Goal: Transaction & Acquisition: Obtain resource

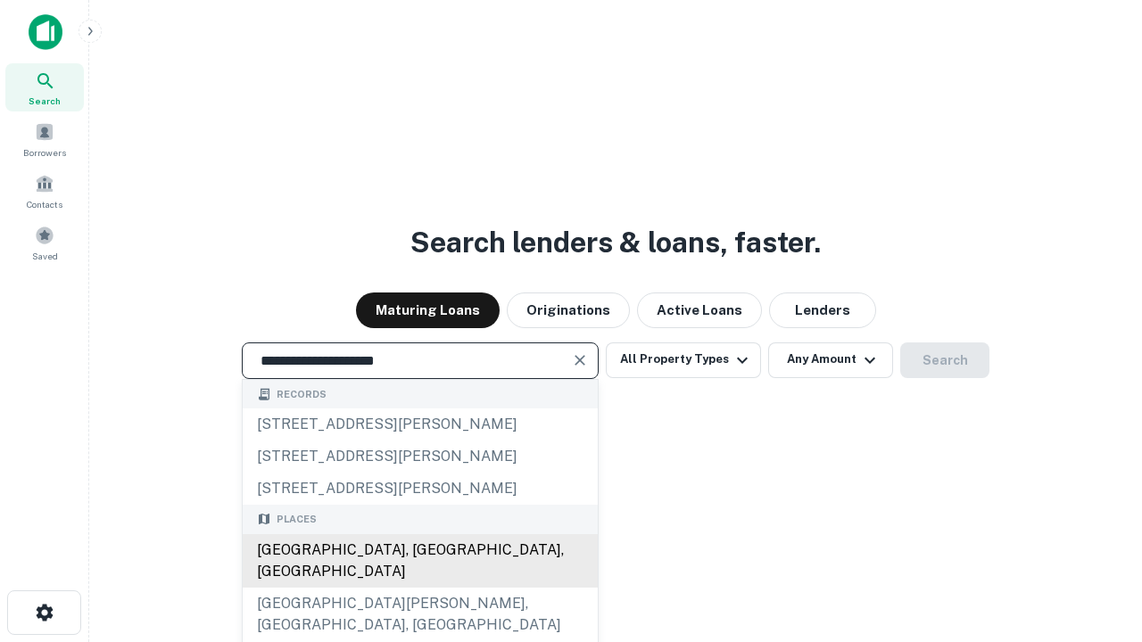
click at [419, 588] on div "[GEOGRAPHIC_DATA], [GEOGRAPHIC_DATA], [GEOGRAPHIC_DATA]" at bounding box center [420, 561] width 355 height 54
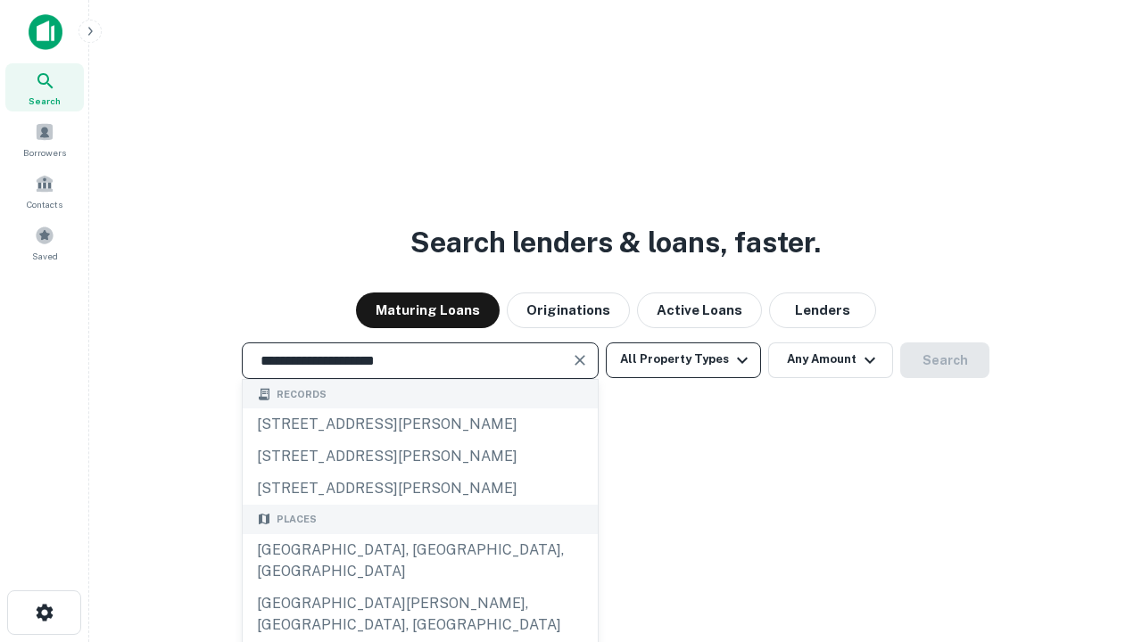
type input "**********"
click at [683, 359] on button "All Property Types" at bounding box center [683, 360] width 155 height 36
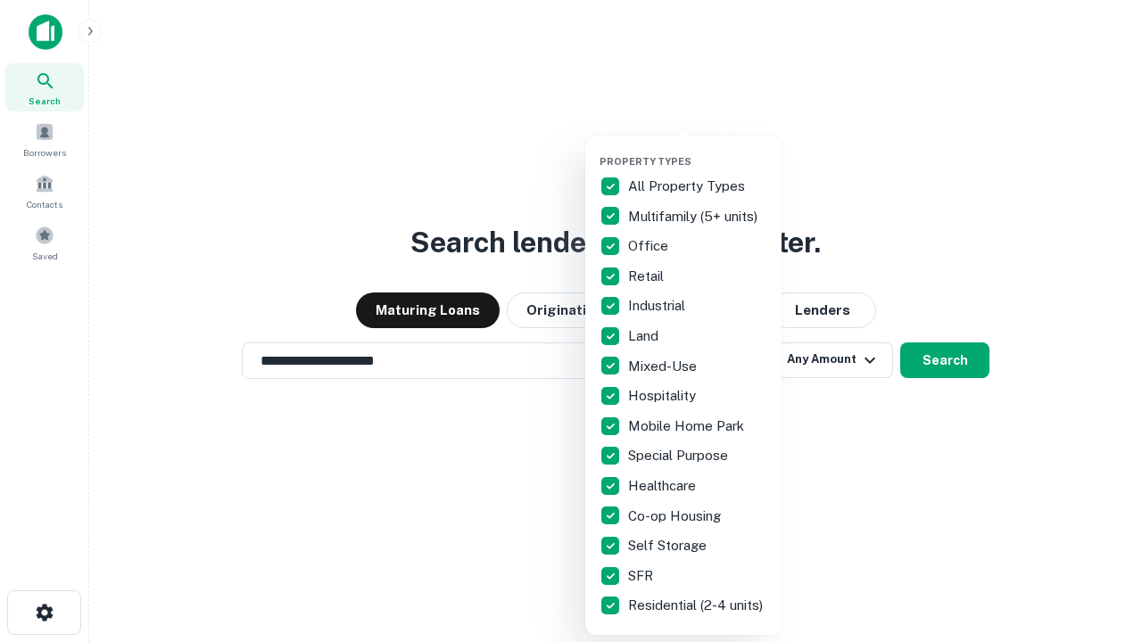
click at [697, 150] on button "button" at bounding box center [697, 150] width 196 height 1
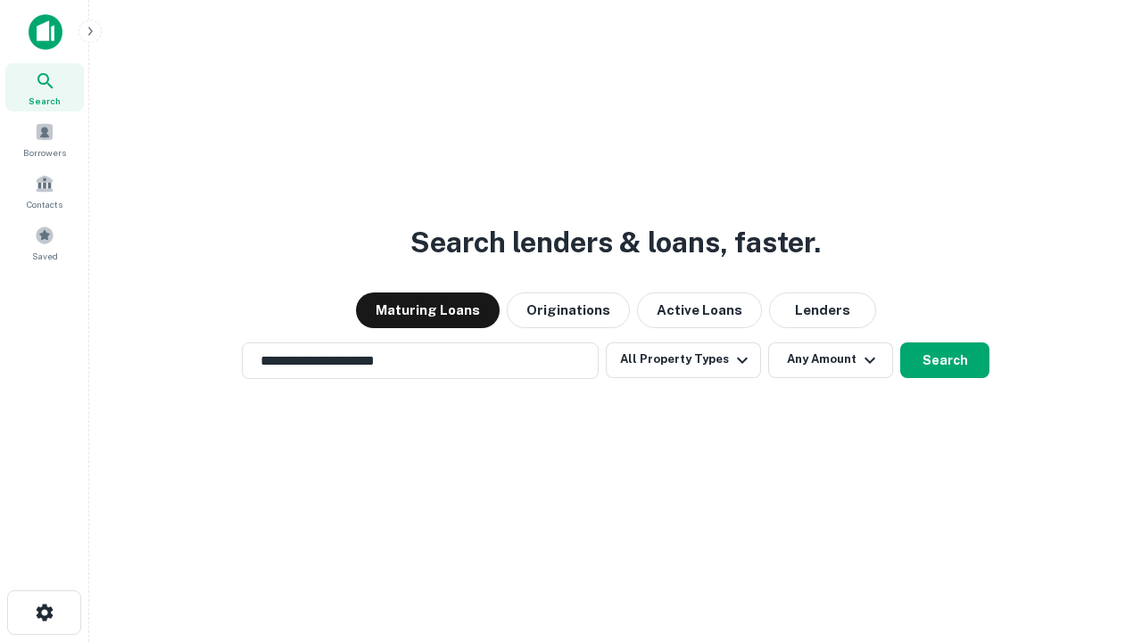
scroll to position [28, 0]
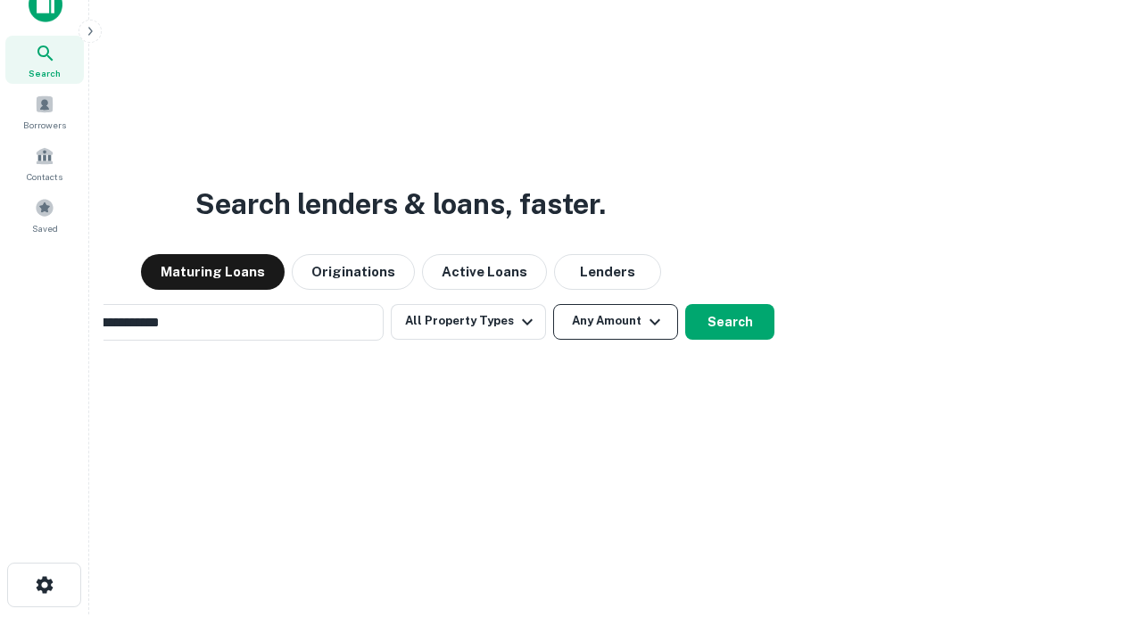
click at [553, 304] on button "Any Amount" at bounding box center [615, 322] width 125 height 36
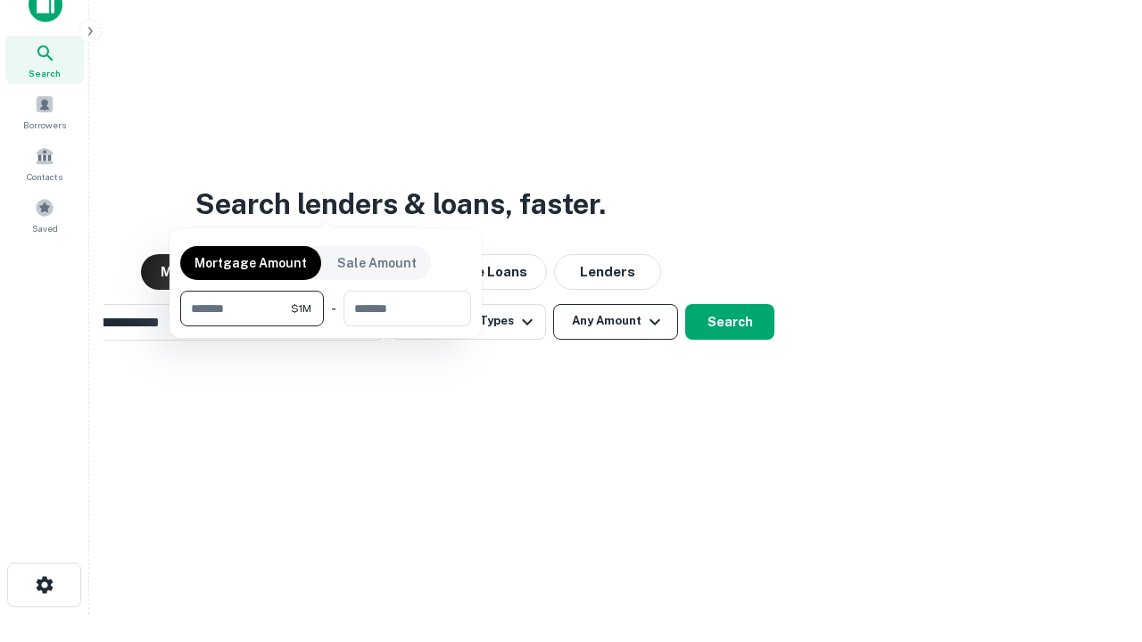
scroll to position [29, 0]
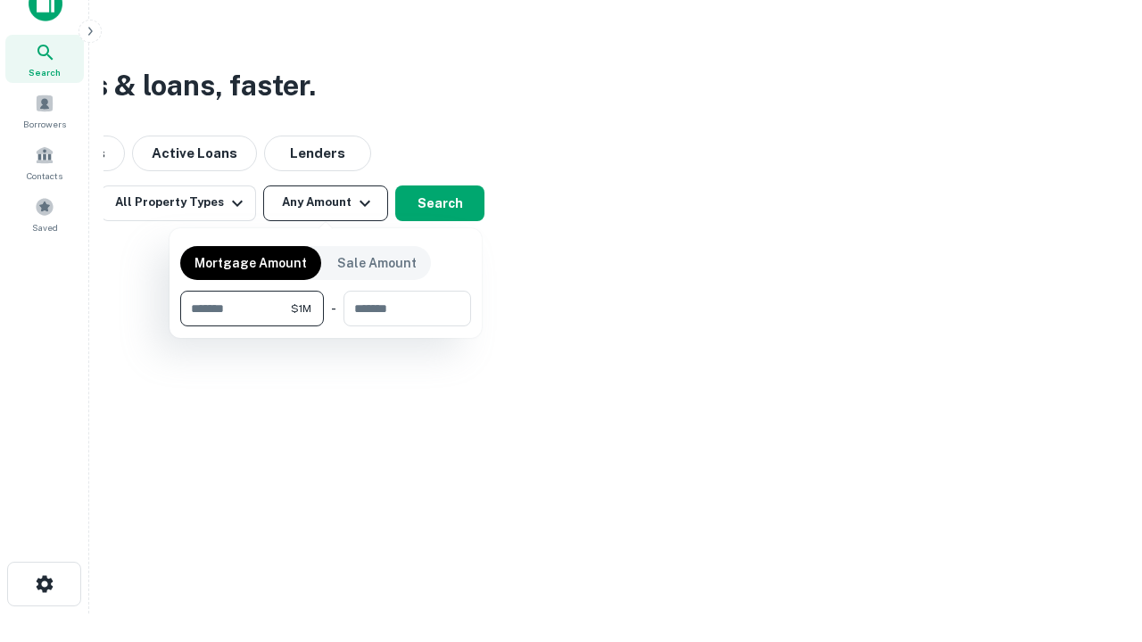
type input "*******"
click at [326, 326] on button "button" at bounding box center [325, 326] width 291 height 1
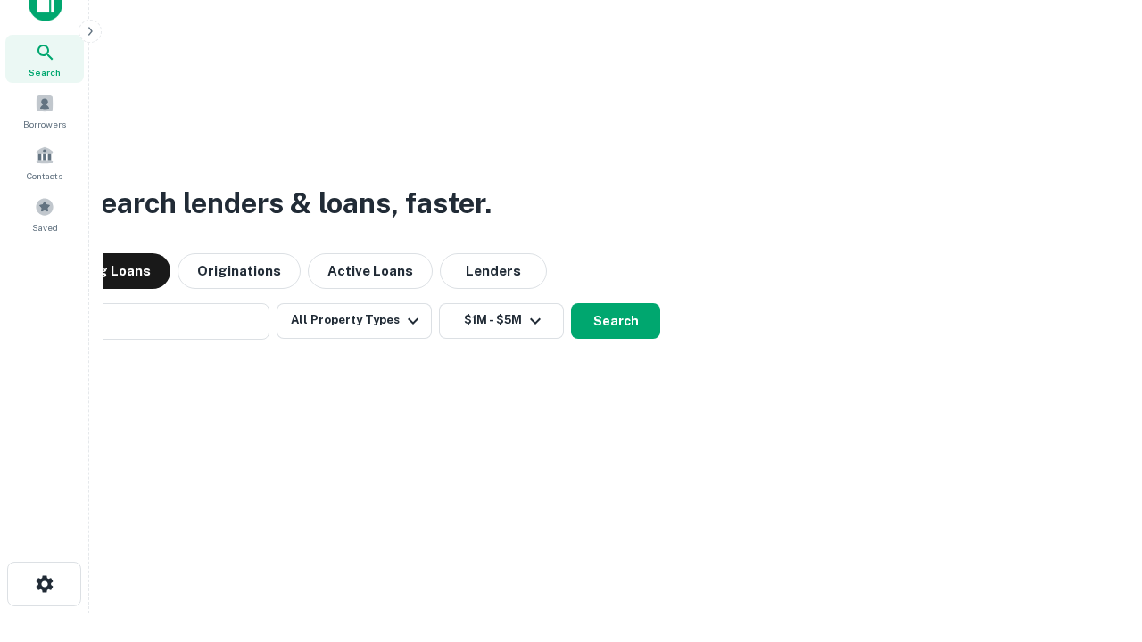
scroll to position [28, 0]
click at [571, 304] on button "Search" at bounding box center [615, 322] width 89 height 36
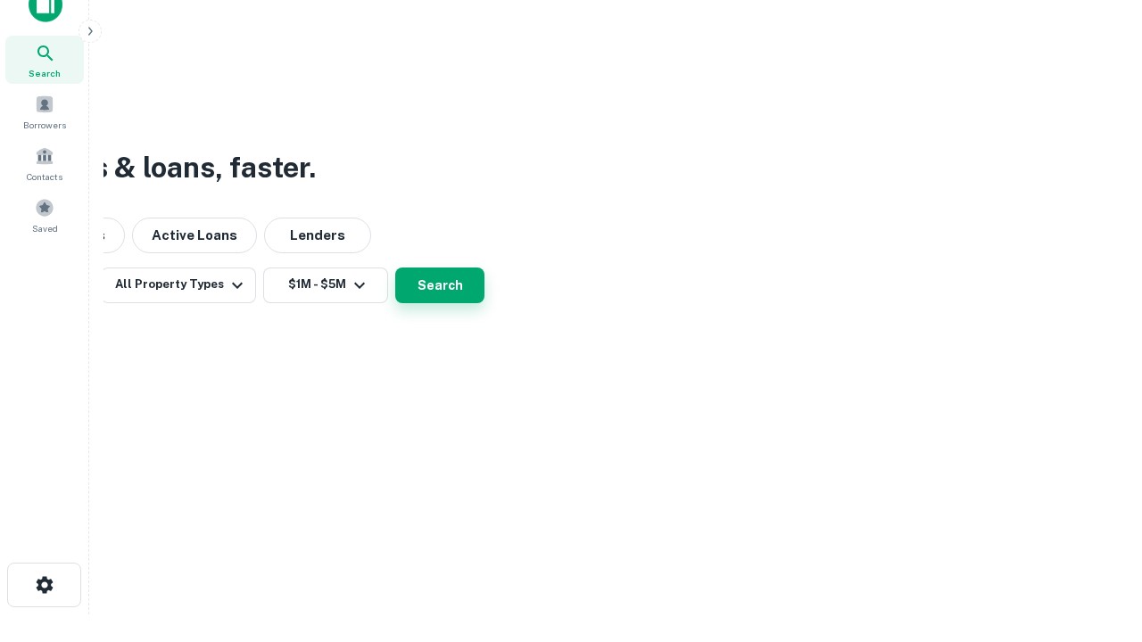
scroll to position [29, 0]
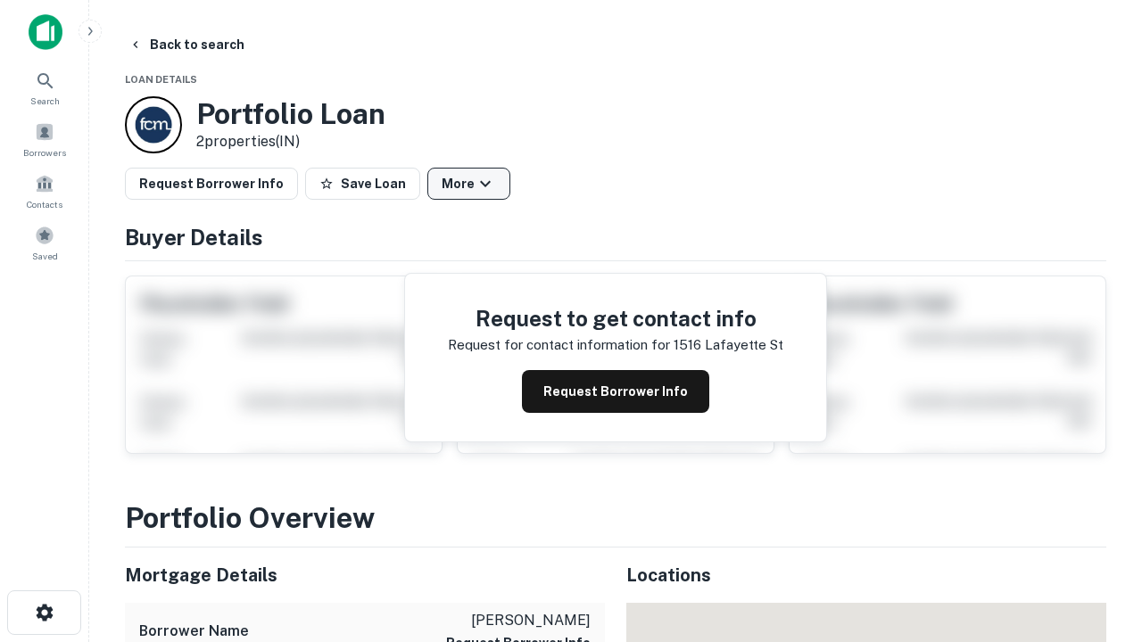
click at [468, 184] on button "More" at bounding box center [468, 184] width 83 height 32
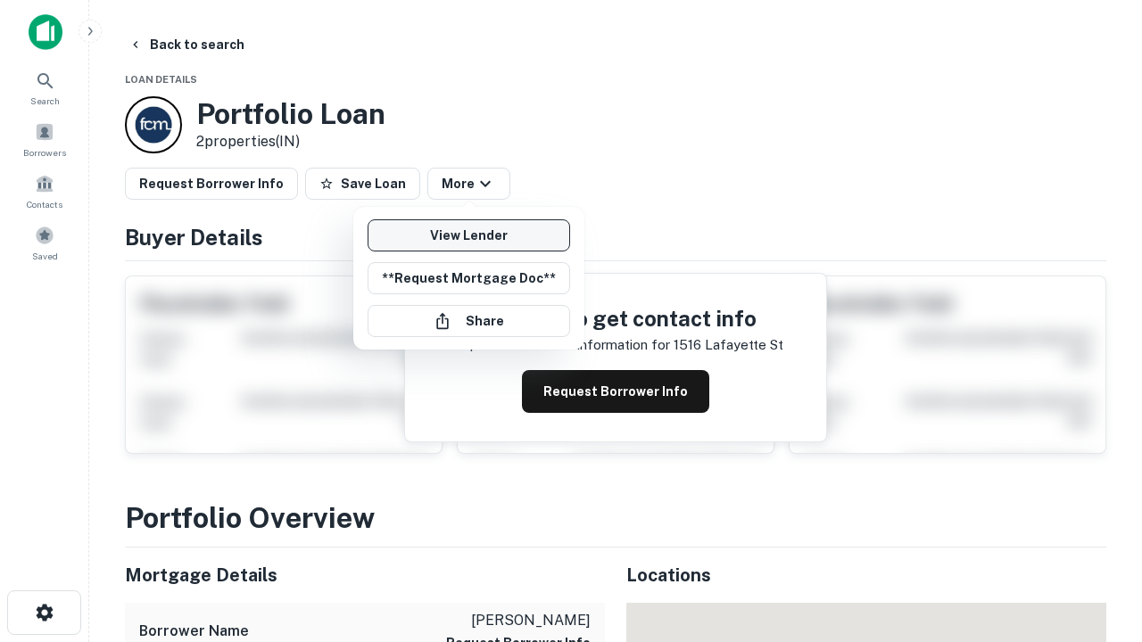
click at [468, 235] on link "View Lender" at bounding box center [468, 235] width 202 height 32
